Goal: Transaction & Acquisition: Purchase product/service

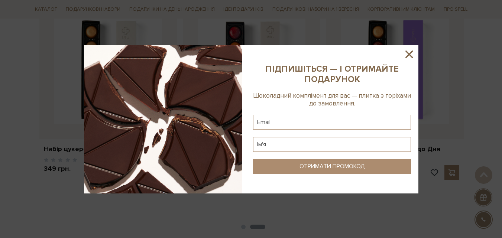
scroll to position [297, 0]
click at [412, 57] on icon at bounding box center [409, 54] width 7 height 7
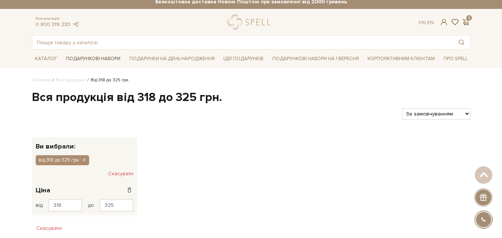
scroll to position [0, 0]
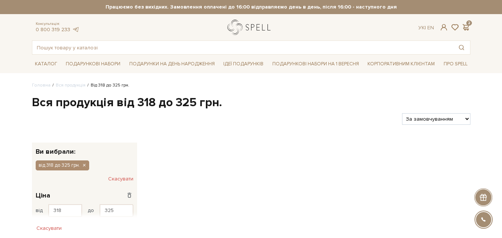
click at [240, 28] on link "logo" at bounding box center [251, 27] width 46 height 15
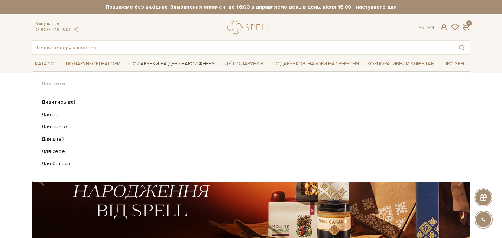
click at [201, 65] on link "Подарунки на День народження" at bounding box center [171, 64] width 91 height 12
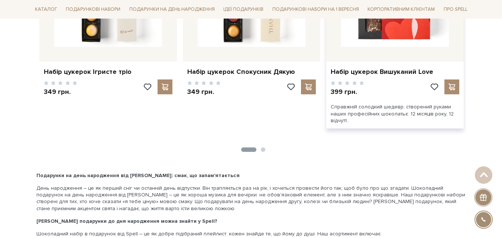
scroll to position [1450, 0]
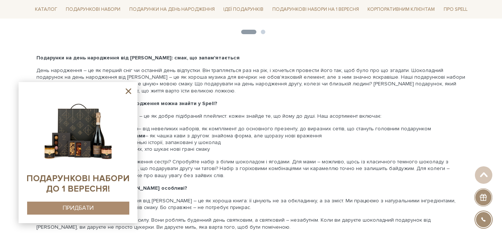
click at [127, 94] on icon at bounding box center [128, 91] width 9 height 9
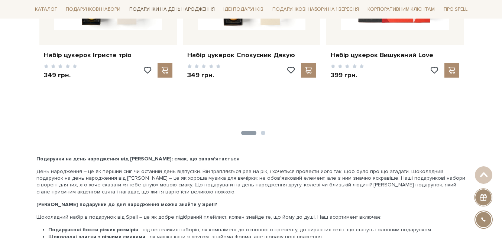
scroll to position [1338, 0]
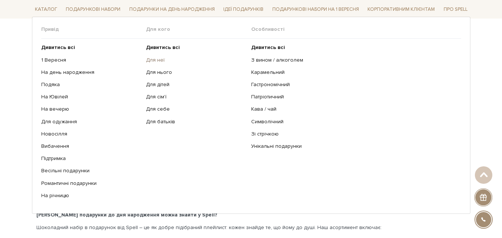
click at [152, 60] on link "Для неї" at bounding box center [196, 60] width 100 height 7
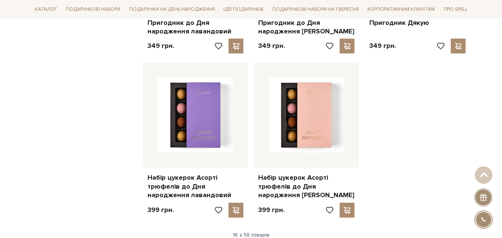
scroll to position [967, 0]
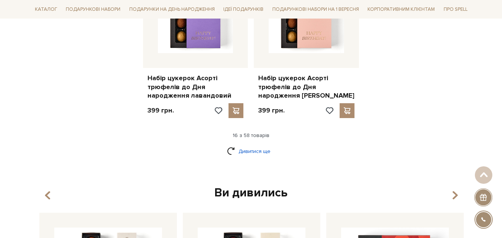
click at [239, 149] on link "Дивитися ще" at bounding box center [251, 151] width 48 height 13
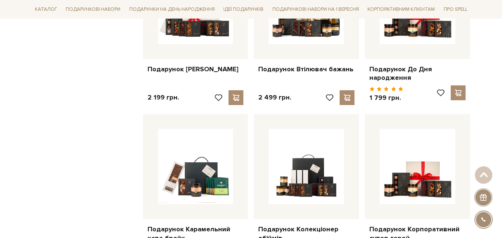
scroll to position [1747, 0]
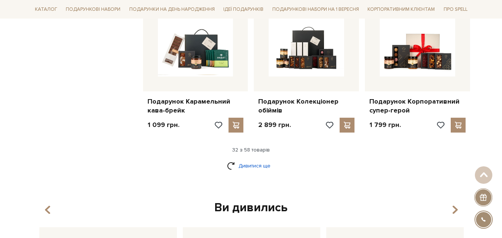
click at [259, 160] on link "Дивитися ще" at bounding box center [251, 166] width 48 height 13
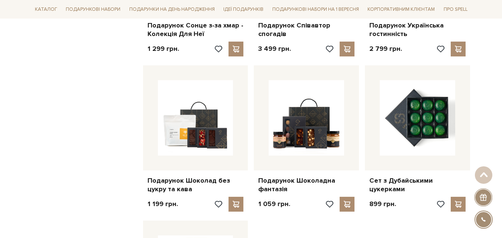
scroll to position [2640, 0]
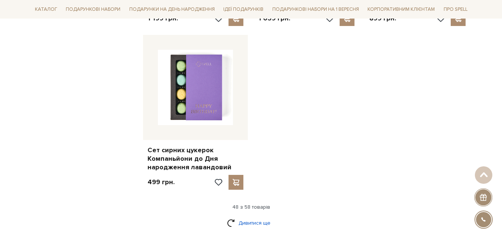
click at [257, 217] on link "Дивитися ще" at bounding box center [251, 223] width 48 height 13
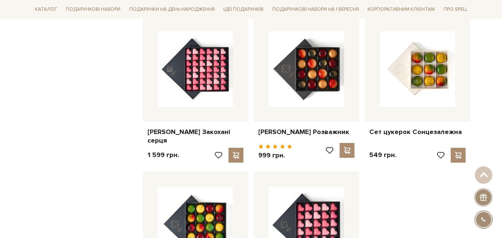
scroll to position [2974, 0]
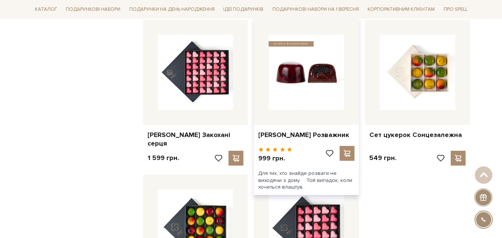
click at [318, 67] on img at bounding box center [306, 72] width 75 height 75
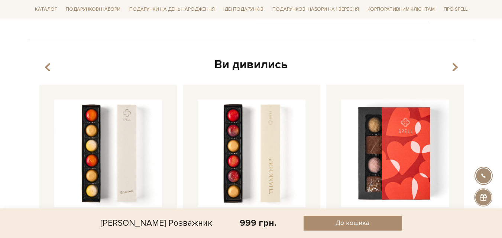
scroll to position [335, 0]
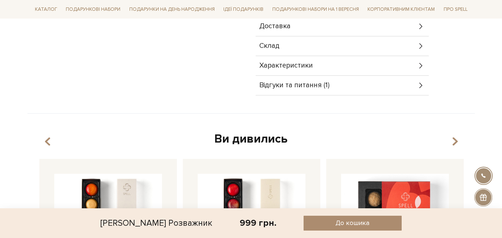
click at [314, 85] on span "Відгуки та питання (1)" at bounding box center [295, 85] width 70 height 7
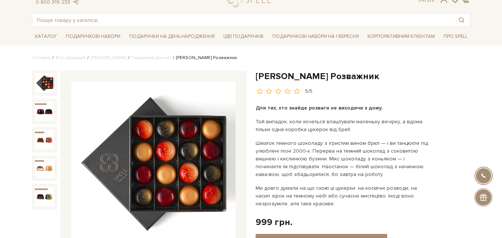
scroll to position [74, 0]
